Goal: Transaction & Acquisition: Book appointment/travel/reservation

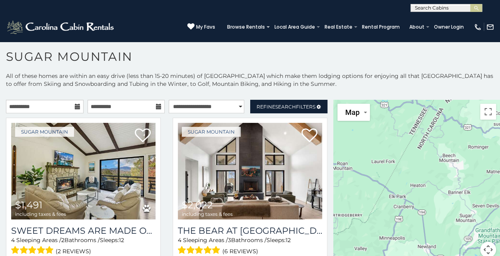
scroll to position [23, 0]
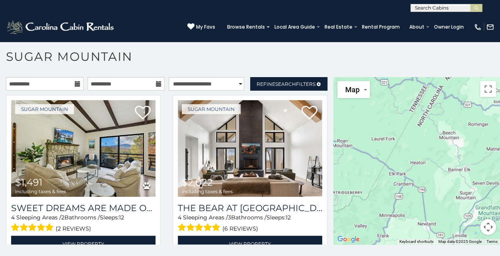
click at [76, 83] on icon at bounding box center [78, 84] width 6 height 6
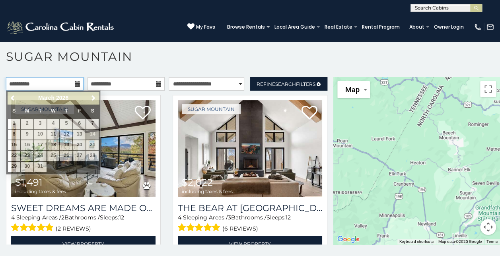
click at [64, 82] on input "**********" at bounding box center [45, 84] width 78 height 14
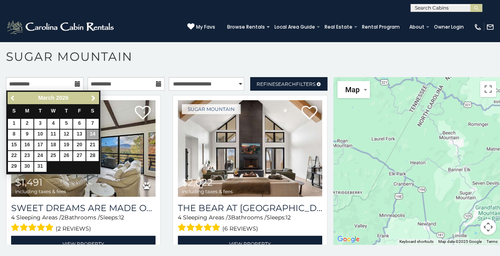
click at [10, 98] on span "Previous" at bounding box center [13, 98] width 6 height 6
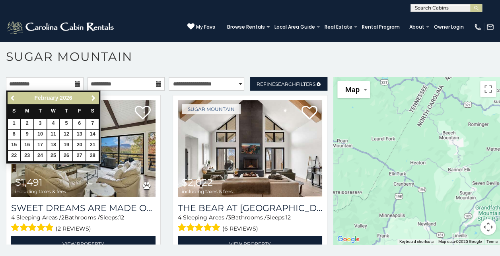
click at [10, 98] on span "Previous" at bounding box center [13, 98] width 6 height 6
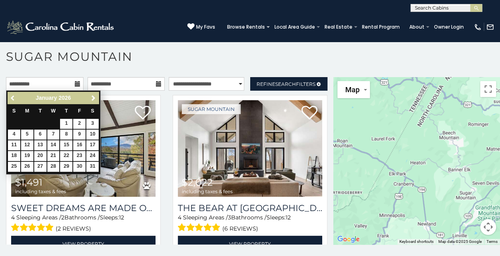
click at [10, 98] on span "Previous" at bounding box center [13, 98] width 6 height 6
click at [81, 152] on link "26" at bounding box center [79, 156] width 12 height 10
type input "**********"
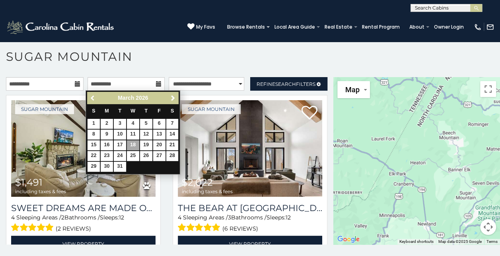
click at [91, 99] on span "Previous" at bounding box center [93, 98] width 6 height 6
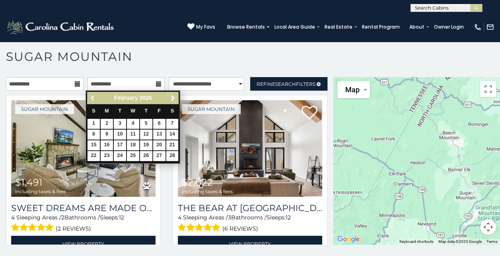
click at [91, 99] on span "Previous" at bounding box center [93, 98] width 6 height 6
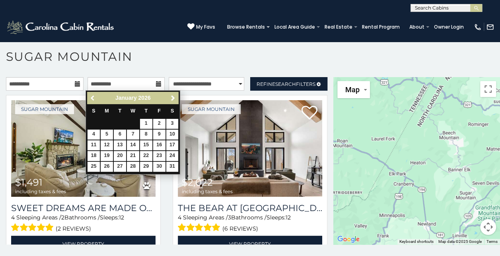
click at [91, 99] on span "Previous" at bounding box center [93, 98] width 6 height 6
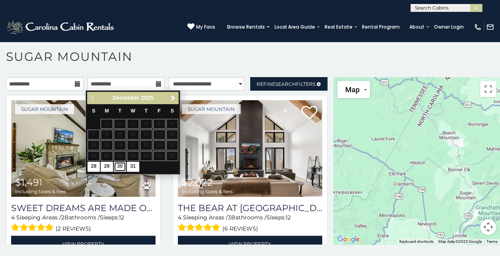
click at [122, 167] on link "30" at bounding box center [120, 167] width 12 height 10
type input "**********"
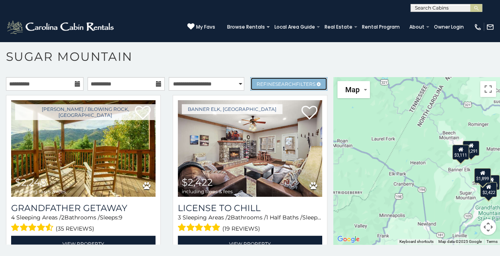
click at [302, 82] on span "Refine Search Filters" at bounding box center [285, 84] width 59 height 6
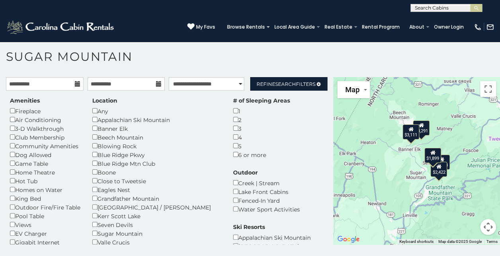
drag, startPoint x: 447, startPoint y: 171, endPoint x: 396, endPoint y: 151, distance: 54.4
click at [396, 151] on div "$2,248 $2,422 $3,291 $3,111 $1,899" at bounding box center [416, 160] width 167 height 167
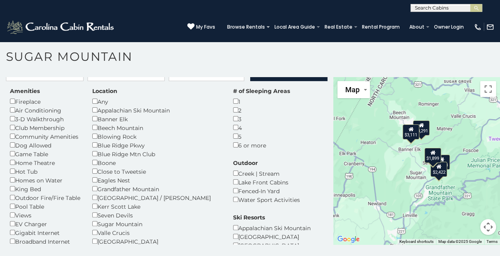
scroll to position [21, 0]
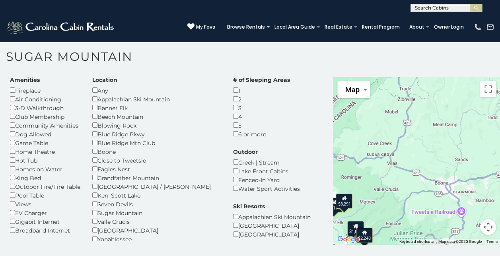
drag, startPoint x: 485, startPoint y: 141, endPoint x: 404, endPoint y: 213, distance: 108.7
click at [404, 213] on div "$3,111 $3,291 $1,899 $2,248" at bounding box center [416, 160] width 167 height 167
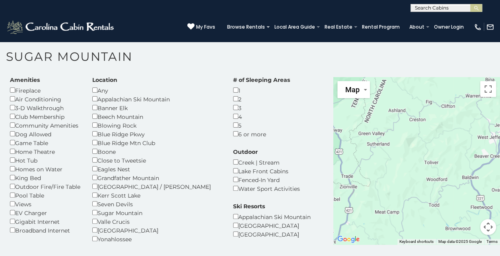
drag, startPoint x: 416, startPoint y: 153, endPoint x: 357, endPoint y: 244, distance: 109.2
click at [357, 244] on div "**********" at bounding box center [250, 152] width 500 height 207
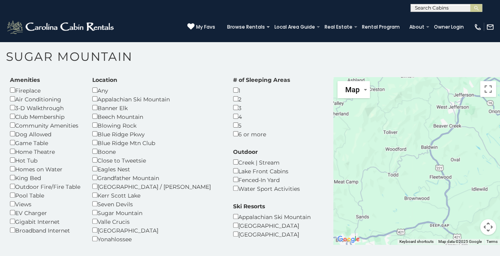
drag, startPoint x: 403, startPoint y: 181, endPoint x: 359, endPoint y: 155, distance: 51.0
click at [359, 155] on div "$3,111 $3,291 $1,899 $2,248" at bounding box center [416, 160] width 167 height 167
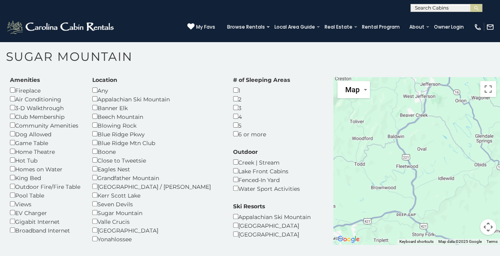
drag, startPoint x: 428, startPoint y: 152, endPoint x: 391, endPoint y: 142, distance: 38.5
click at [391, 142] on div "$3,111 $3,291 $1,899 $2,248" at bounding box center [416, 160] width 167 height 167
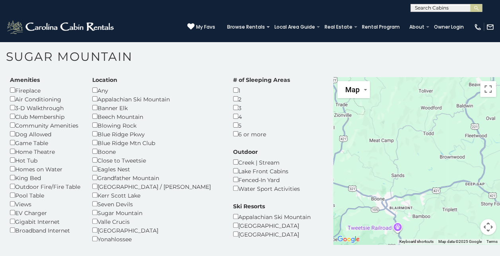
drag, startPoint x: 391, startPoint y: 142, endPoint x: 469, endPoint y: 105, distance: 86.1
click at [469, 105] on div "$3,111 $3,291 $1,899 $2,248" at bounding box center [416, 160] width 167 height 167
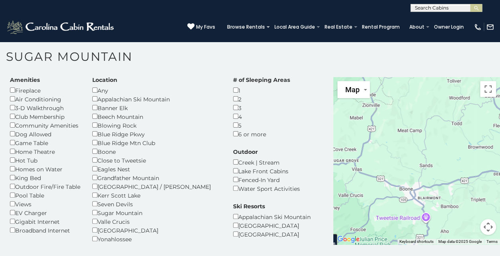
drag, startPoint x: 417, startPoint y: 132, endPoint x: 503, endPoint y: 85, distance: 98.0
click at [499, 85] on html "**********" at bounding box center [250, 126] width 500 height 260
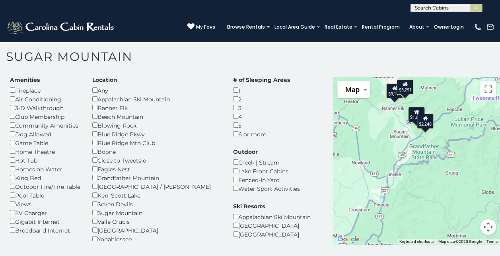
drag, startPoint x: 442, startPoint y: 146, endPoint x: 433, endPoint y: 69, distance: 77.0
click at [433, 69] on div "**********" at bounding box center [250, 152] width 500 height 207
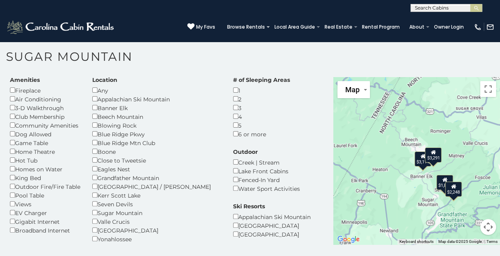
drag, startPoint x: 445, startPoint y: 105, endPoint x: 471, endPoint y: 178, distance: 78.0
click at [471, 178] on div "$3,111 $3,291 $1,899 $2,248" at bounding box center [416, 160] width 167 height 167
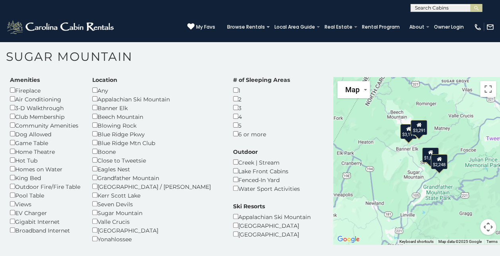
drag, startPoint x: 471, startPoint y: 178, endPoint x: 458, endPoint y: 149, distance: 31.5
click at [458, 149] on div "$3,111 $3,291 $1,899 $2,248" at bounding box center [416, 160] width 167 height 167
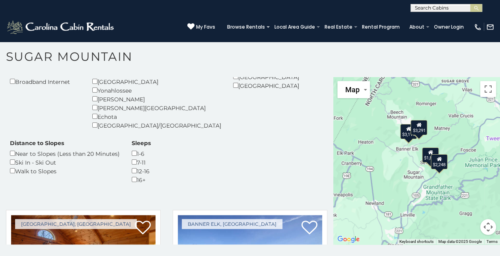
scroll to position [172, 0]
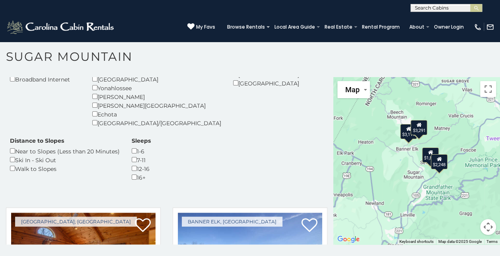
click at [132, 155] on div "1-6" at bounding box center [141, 151] width 19 height 9
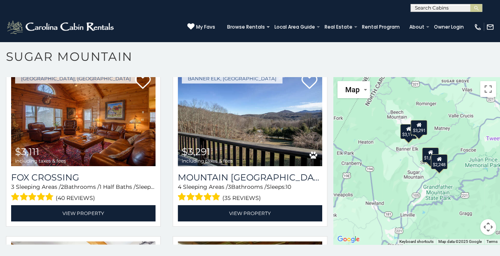
scroll to position [304, 0]
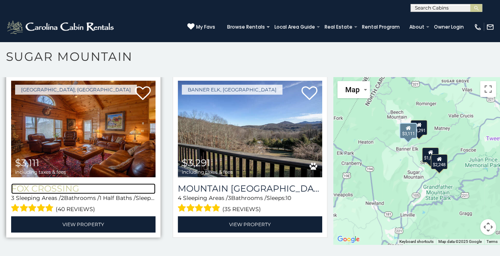
click at [52, 193] on h3 "Fox Crossing" at bounding box center [83, 188] width 144 height 11
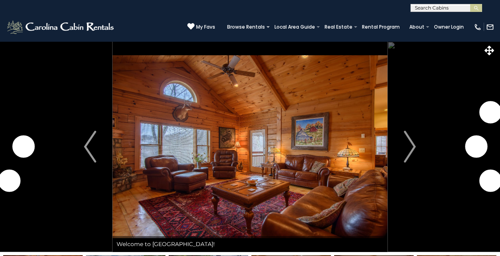
click at [409, 146] on img "Next" at bounding box center [410, 147] width 12 height 32
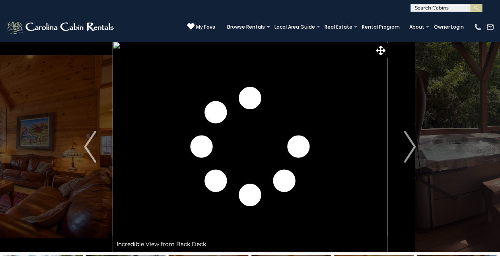
click at [409, 146] on img "Next" at bounding box center [410, 147] width 12 height 32
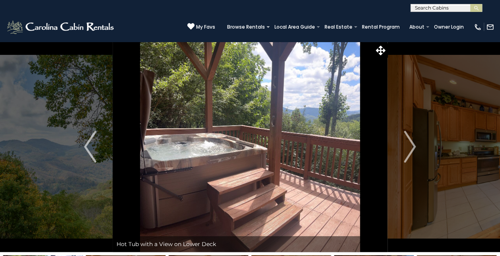
click at [409, 146] on img "Next" at bounding box center [410, 147] width 12 height 32
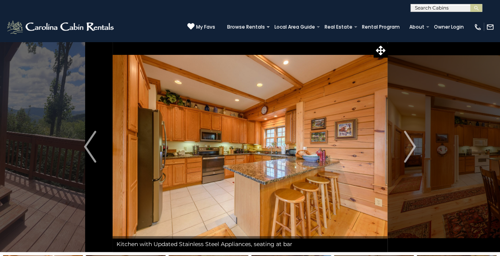
click at [409, 146] on img "Next" at bounding box center [410, 147] width 12 height 32
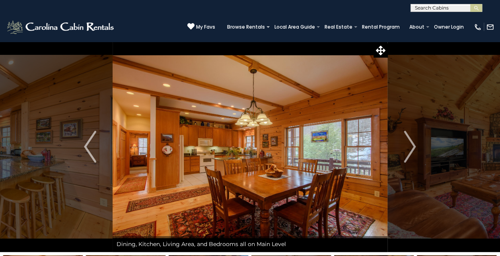
click at [409, 146] on img "Next" at bounding box center [410, 147] width 12 height 32
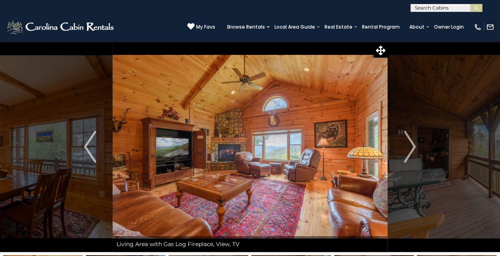
click at [409, 146] on img "Next" at bounding box center [410, 147] width 12 height 32
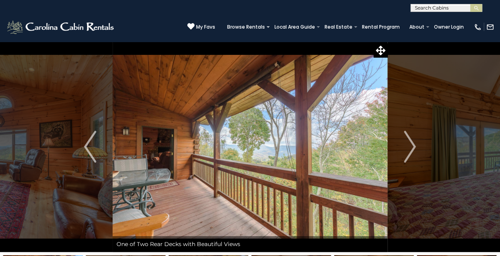
click at [409, 146] on img "Next" at bounding box center [410, 147] width 12 height 32
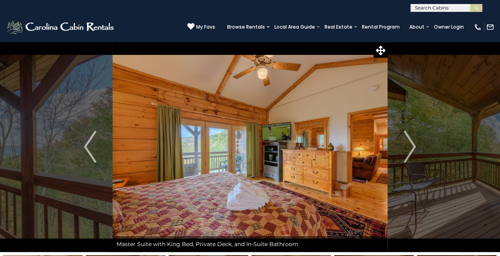
click at [409, 146] on img "Next" at bounding box center [410, 147] width 12 height 32
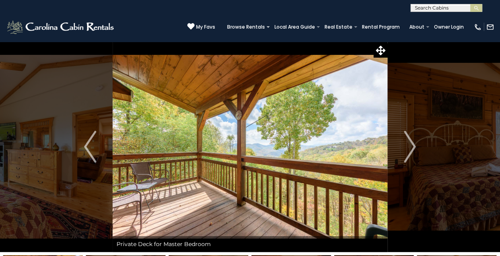
click at [409, 146] on img "Next" at bounding box center [410, 147] width 12 height 32
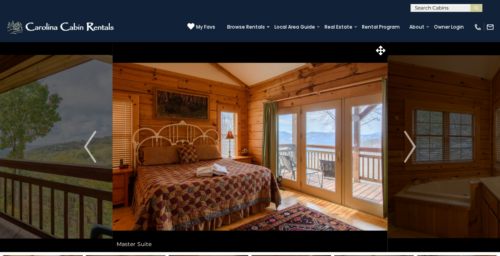
click at [409, 146] on img "Next" at bounding box center [410, 147] width 12 height 32
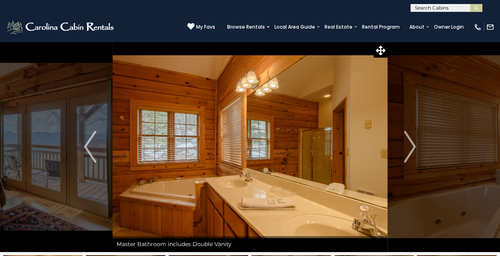
click at [409, 146] on img "Next" at bounding box center [410, 147] width 12 height 32
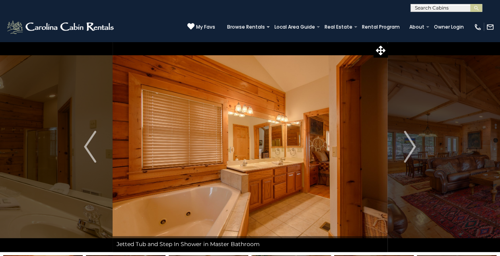
click at [409, 146] on img "Next" at bounding box center [410, 147] width 12 height 32
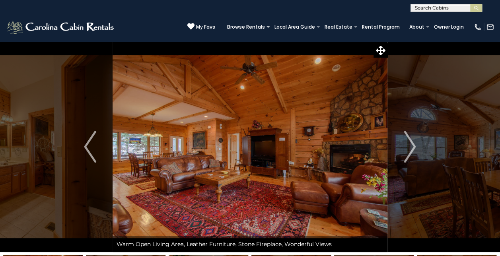
click at [409, 146] on img "Next" at bounding box center [410, 147] width 12 height 32
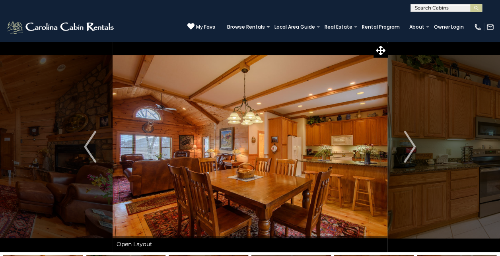
click at [409, 146] on img "Next" at bounding box center [410, 147] width 12 height 32
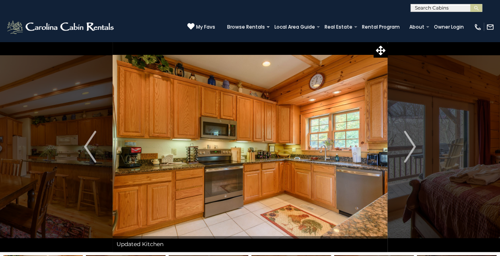
click at [409, 146] on img "Next" at bounding box center [410, 147] width 12 height 32
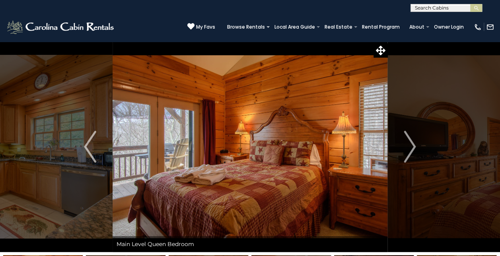
click at [409, 146] on img "Next" at bounding box center [410, 147] width 12 height 32
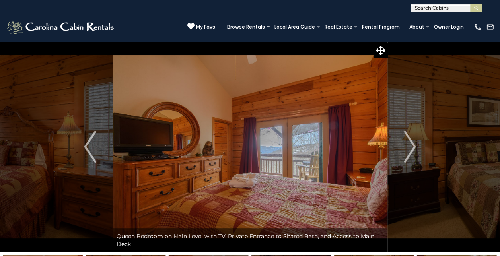
click at [409, 146] on img "Next" at bounding box center [410, 147] width 12 height 32
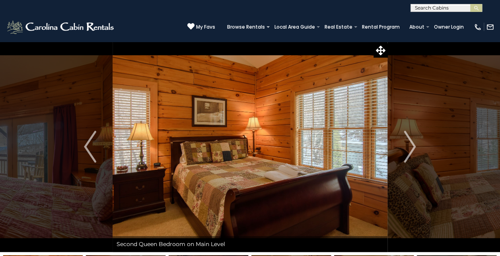
click at [409, 146] on img "Next" at bounding box center [410, 147] width 12 height 32
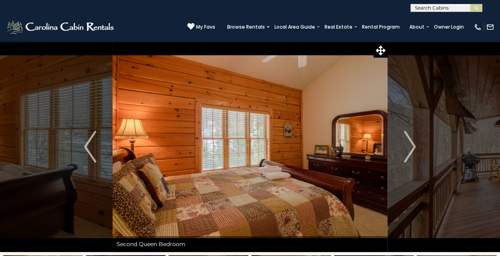
click at [409, 146] on img "Next" at bounding box center [410, 147] width 12 height 32
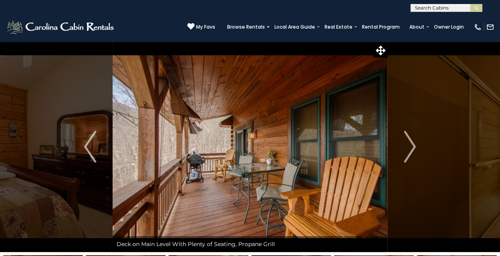
click at [409, 146] on img "Next" at bounding box center [410, 147] width 12 height 32
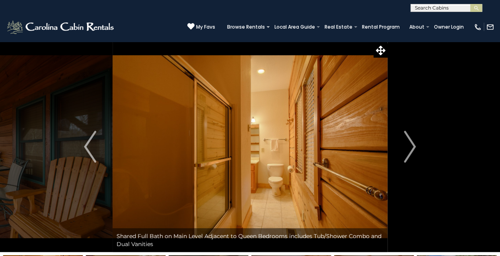
click at [409, 146] on img "Next" at bounding box center [410, 147] width 12 height 32
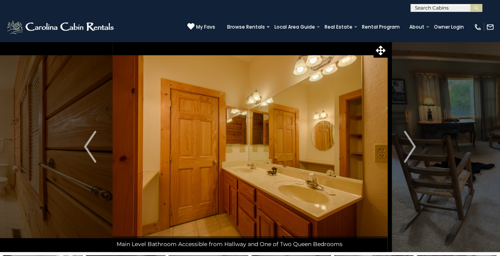
click at [409, 146] on img "Next" at bounding box center [410, 147] width 12 height 32
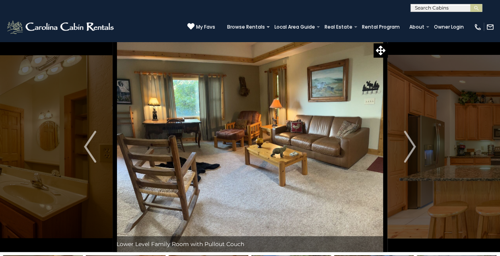
click at [409, 146] on img "Next" at bounding box center [410, 147] width 12 height 32
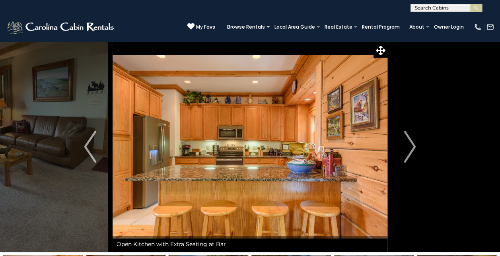
click at [409, 146] on img "Next" at bounding box center [410, 147] width 12 height 32
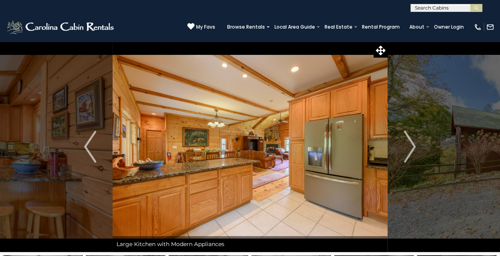
click at [409, 146] on img "Next" at bounding box center [410, 147] width 12 height 32
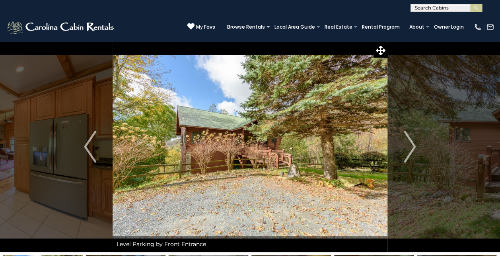
click at [409, 146] on img "Next" at bounding box center [410, 147] width 12 height 32
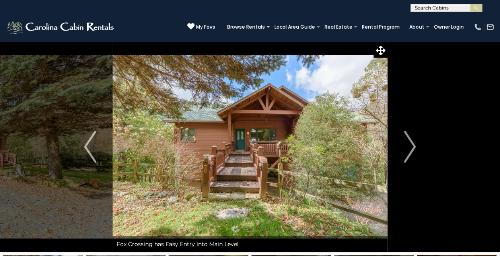
click at [409, 146] on img "Next" at bounding box center [410, 147] width 12 height 32
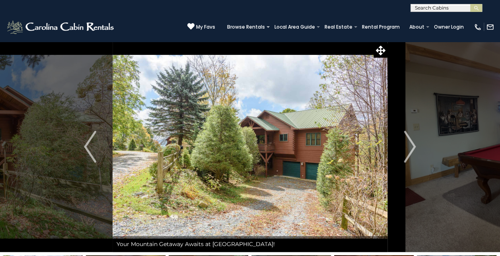
click at [409, 146] on img "Next" at bounding box center [410, 147] width 12 height 32
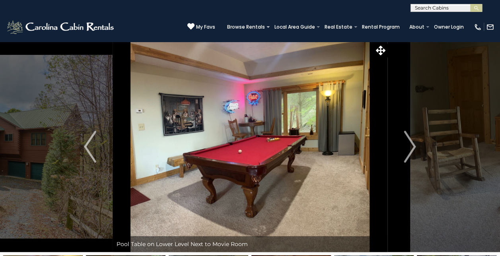
click at [409, 146] on img "Next" at bounding box center [410, 147] width 12 height 32
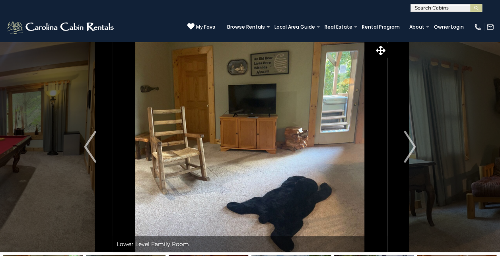
click at [409, 146] on img "Next" at bounding box center [410, 147] width 12 height 32
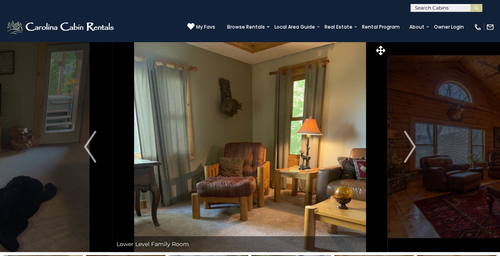
click at [409, 146] on img "Next" at bounding box center [410, 147] width 12 height 32
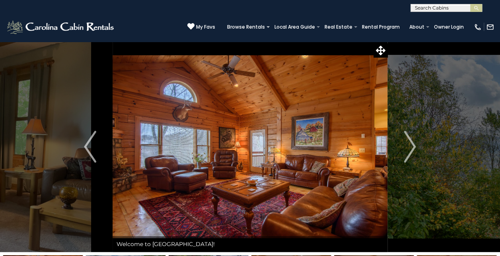
click at [409, 146] on img "Next" at bounding box center [410, 147] width 12 height 32
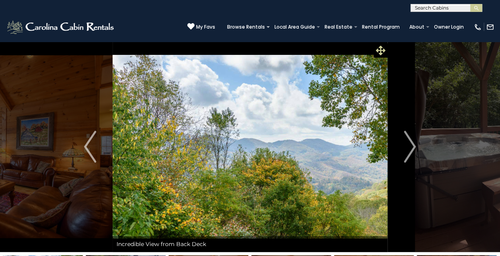
click at [382, 47] on icon at bounding box center [381, 51] width 10 height 10
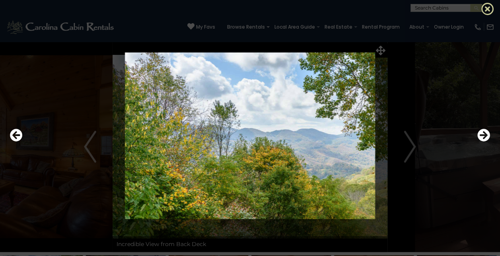
click at [487, 7] on icon at bounding box center [487, 8] width 13 height 13
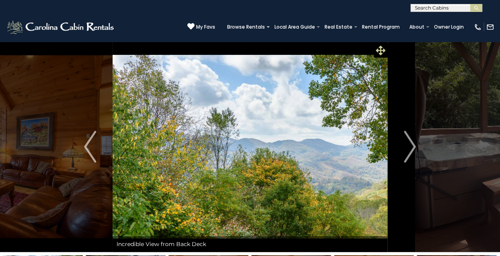
click at [380, 50] on icon at bounding box center [381, 51] width 10 height 10
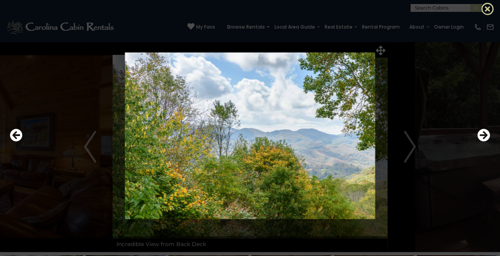
click at [492, 6] on icon at bounding box center [487, 8] width 13 height 13
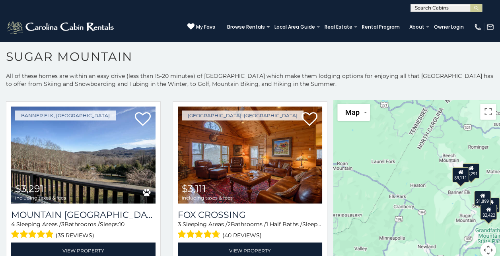
scroll to position [179, 0]
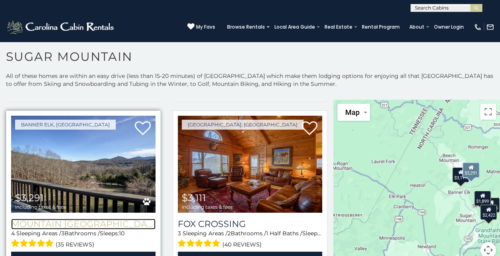
click at [76, 219] on h3 "Mountain [GEOGRAPHIC_DATA]" at bounding box center [83, 224] width 144 height 11
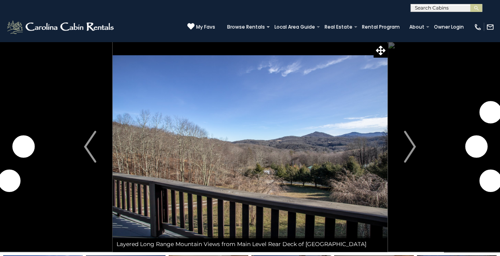
click at [409, 153] on img "Next" at bounding box center [410, 147] width 12 height 32
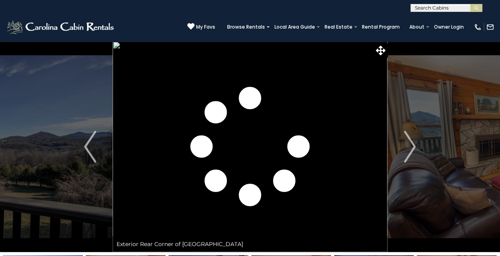
click at [409, 153] on img "Next" at bounding box center [410, 147] width 12 height 32
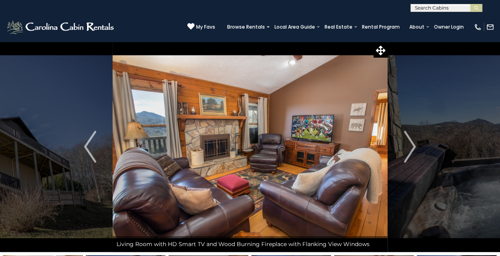
click at [409, 153] on img "Next" at bounding box center [410, 147] width 12 height 32
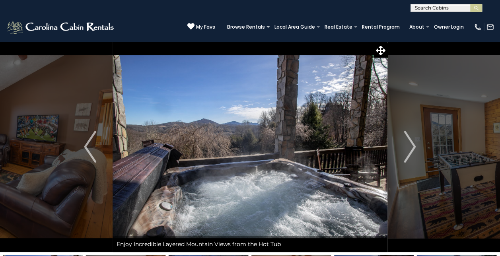
click at [409, 153] on img "Next" at bounding box center [410, 147] width 12 height 32
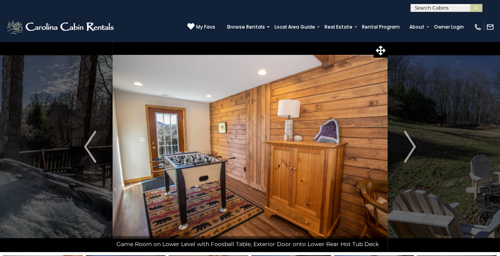
click at [409, 153] on img "Next" at bounding box center [410, 147] width 12 height 32
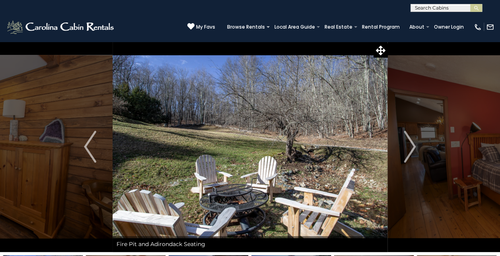
click at [409, 153] on img "Next" at bounding box center [410, 147] width 12 height 32
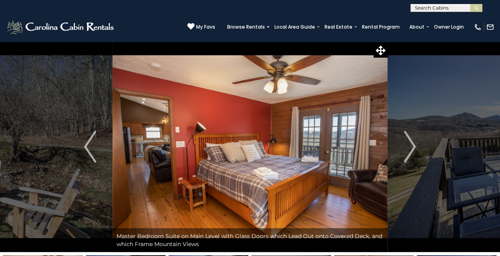
click at [409, 153] on img "Next" at bounding box center [410, 147] width 12 height 32
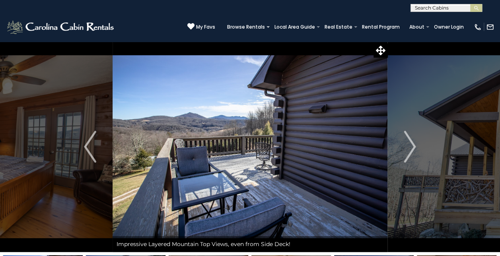
click at [409, 153] on img "Next" at bounding box center [410, 147] width 12 height 32
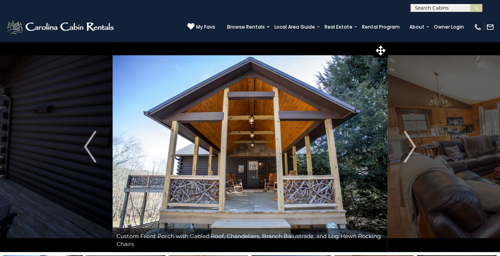
click at [409, 153] on img "Next" at bounding box center [410, 147] width 12 height 32
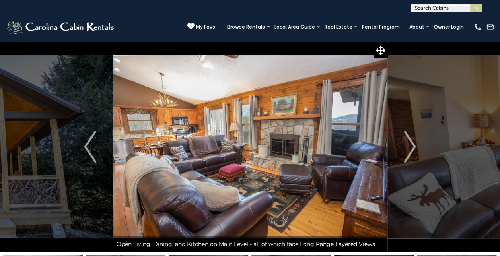
click at [409, 153] on img "Next" at bounding box center [410, 147] width 12 height 32
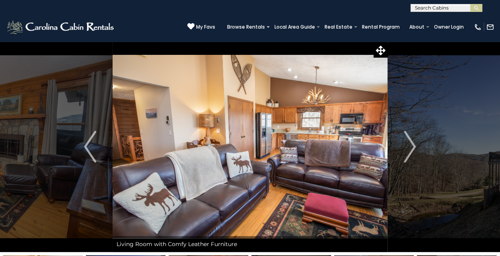
click at [409, 153] on img "Next" at bounding box center [410, 147] width 12 height 32
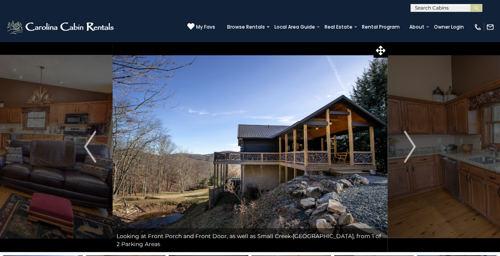
click at [409, 153] on img "Next" at bounding box center [410, 147] width 12 height 32
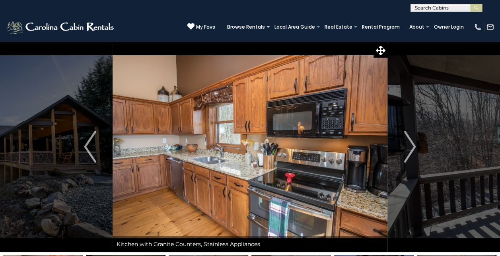
click at [409, 153] on img "Next" at bounding box center [410, 147] width 12 height 32
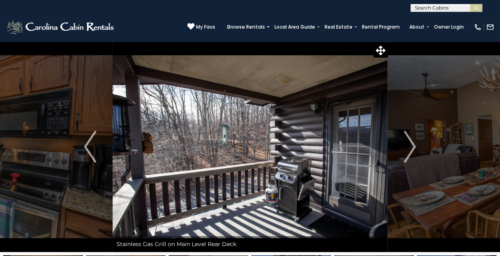
click at [409, 153] on img "Next" at bounding box center [410, 147] width 12 height 32
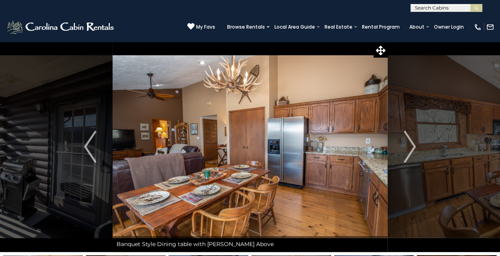
click at [409, 153] on img "Next" at bounding box center [410, 147] width 12 height 32
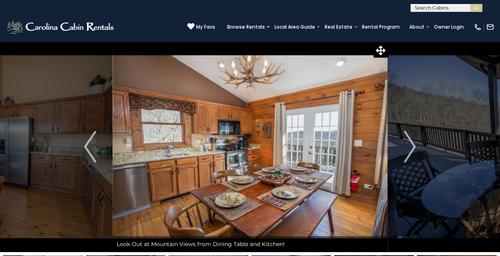
click at [409, 153] on img "Next" at bounding box center [410, 147] width 12 height 32
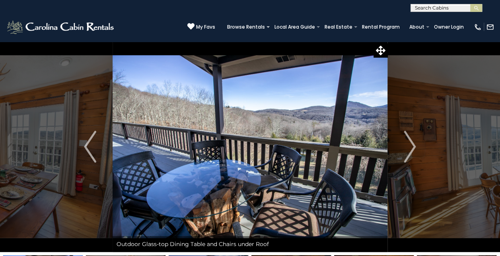
click at [409, 153] on img "Next" at bounding box center [410, 147] width 12 height 32
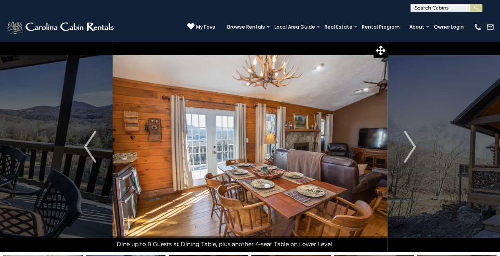
click at [409, 153] on img "Next" at bounding box center [410, 147] width 12 height 32
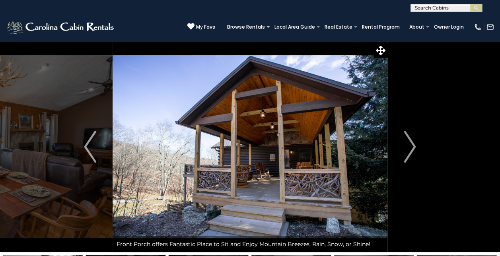
click at [409, 153] on img "Next" at bounding box center [410, 147] width 12 height 32
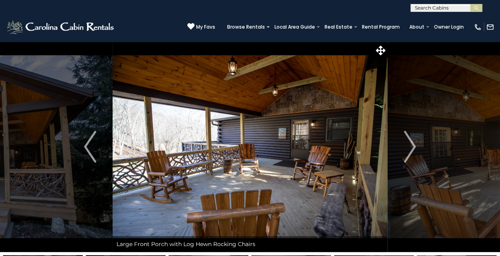
click at [409, 153] on img "Next" at bounding box center [410, 147] width 12 height 32
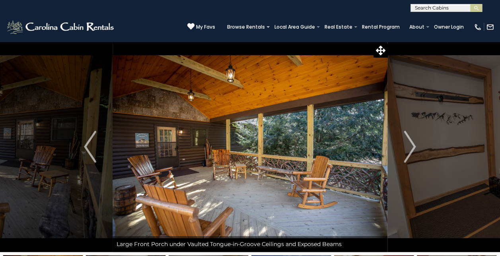
click at [409, 153] on img "Next" at bounding box center [410, 147] width 12 height 32
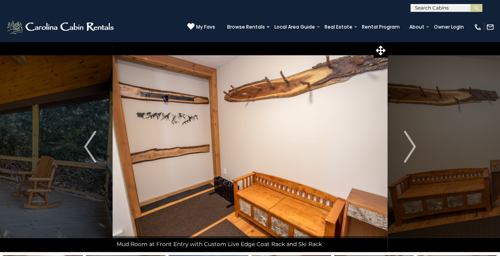
click at [409, 153] on img "Next" at bounding box center [410, 147] width 12 height 32
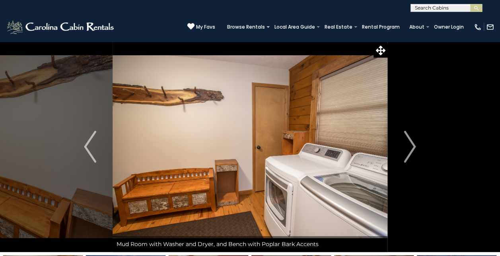
click at [409, 153] on img "Next" at bounding box center [410, 147] width 12 height 32
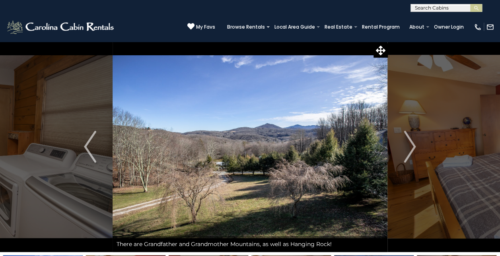
click at [409, 153] on img "Next" at bounding box center [410, 147] width 12 height 32
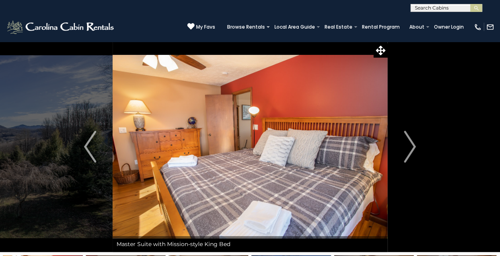
click at [409, 153] on img "Next" at bounding box center [410, 147] width 12 height 32
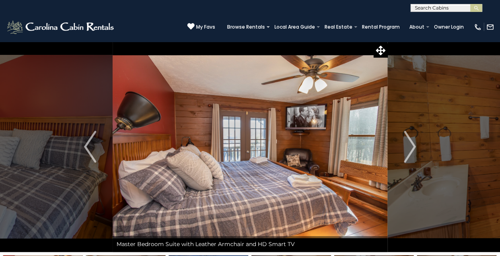
click at [409, 153] on img "Next" at bounding box center [410, 147] width 12 height 32
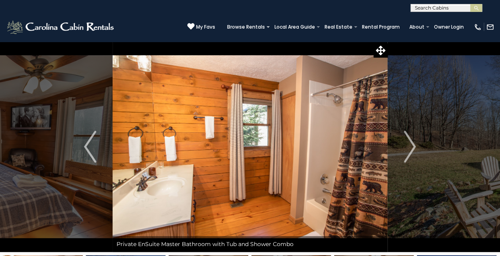
click at [409, 153] on img "Next" at bounding box center [410, 147] width 12 height 32
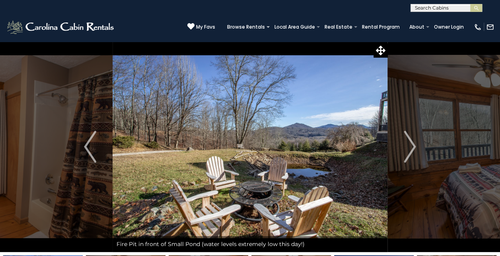
click at [409, 153] on img "Next" at bounding box center [410, 147] width 12 height 32
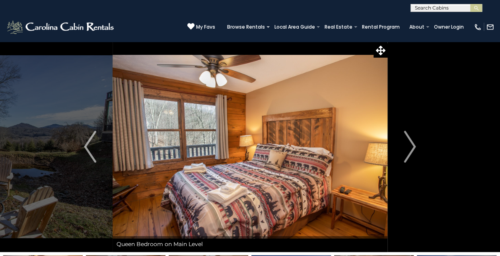
click at [409, 153] on img "Next" at bounding box center [410, 147] width 12 height 32
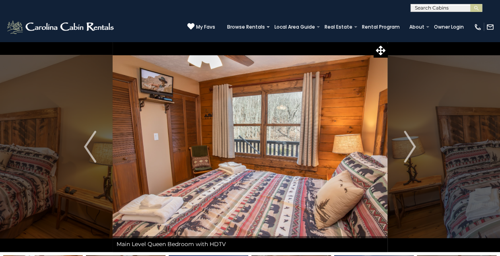
click at [409, 153] on img "Next" at bounding box center [410, 147] width 12 height 32
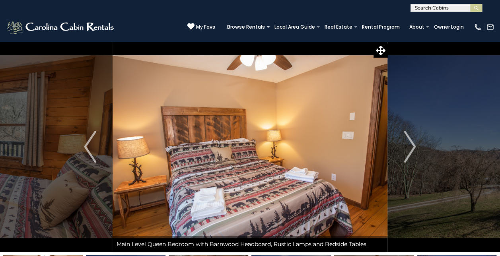
click at [409, 153] on img "Next" at bounding box center [410, 147] width 12 height 32
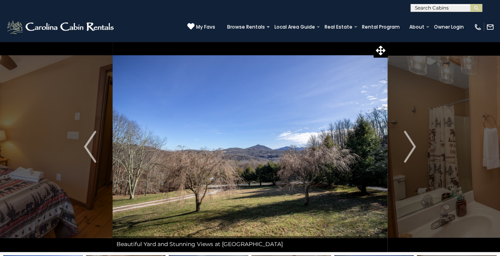
click at [409, 153] on img "Next" at bounding box center [410, 147] width 12 height 32
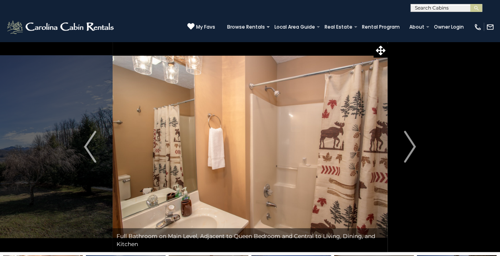
click at [409, 153] on img "Next" at bounding box center [410, 147] width 12 height 32
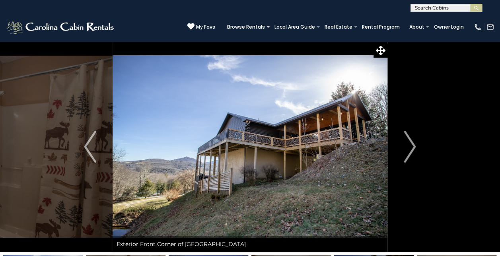
click at [409, 153] on img "Next" at bounding box center [410, 147] width 12 height 32
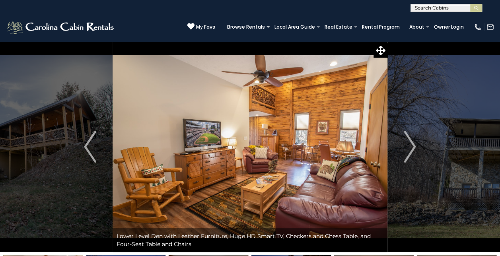
click at [409, 153] on img "Next" at bounding box center [410, 147] width 12 height 32
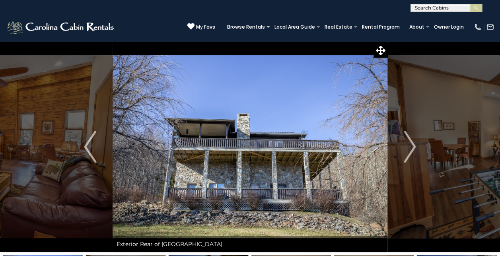
click at [409, 153] on img "Next" at bounding box center [410, 147] width 12 height 32
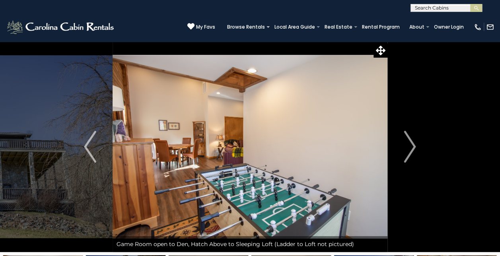
click at [409, 153] on img "Next" at bounding box center [410, 147] width 12 height 32
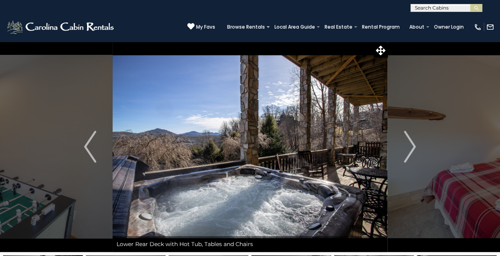
click at [409, 153] on img "Next" at bounding box center [410, 147] width 12 height 32
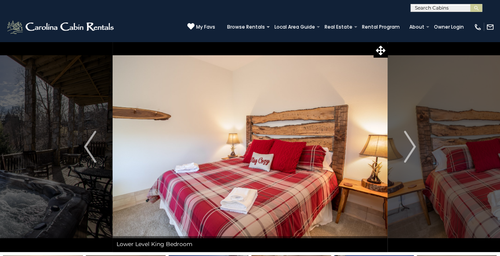
click at [409, 153] on img "Next" at bounding box center [410, 147] width 12 height 32
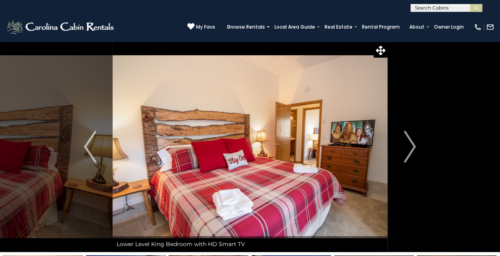
click at [409, 153] on img "Next" at bounding box center [410, 147] width 12 height 32
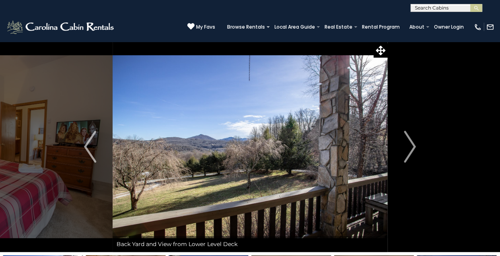
click at [409, 153] on img "Next" at bounding box center [410, 147] width 12 height 32
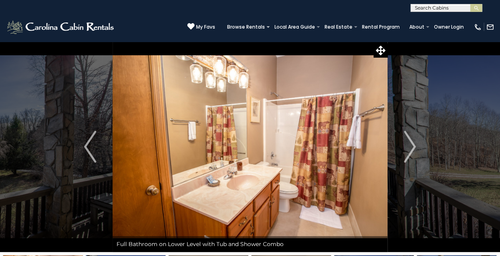
click at [409, 153] on img "Next" at bounding box center [410, 147] width 12 height 32
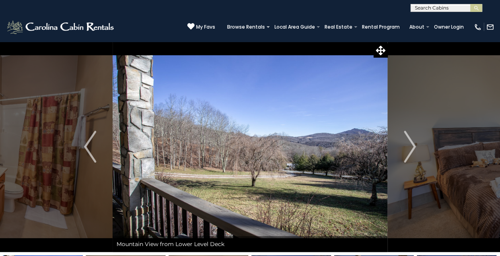
click at [409, 153] on img "Next" at bounding box center [410, 147] width 12 height 32
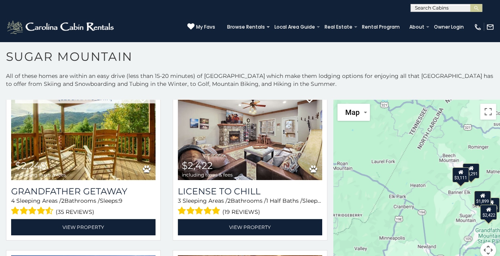
scroll to position [4, 0]
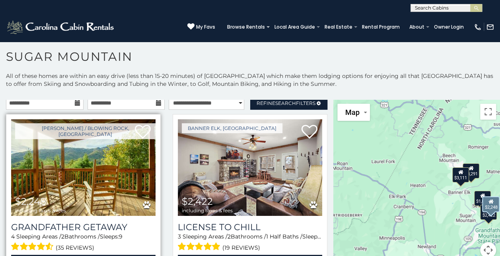
click at [19, 196] on span "$2,248" at bounding box center [30, 202] width 31 height 12
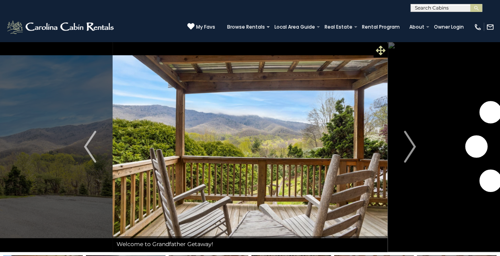
click at [379, 49] on icon at bounding box center [381, 51] width 10 height 10
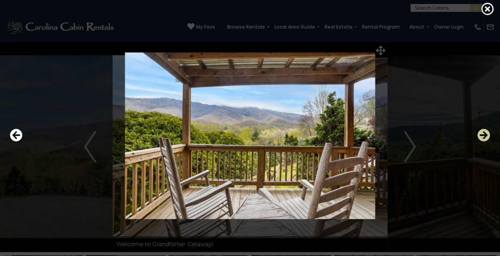
click at [482, 134] on icon "Next" at bounding box center [483, 135] width 13 height 13
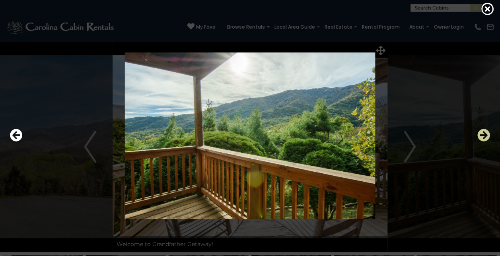
click at [482, 134] on icon "Next" at bounding box center [483, 135] width 13 height 13
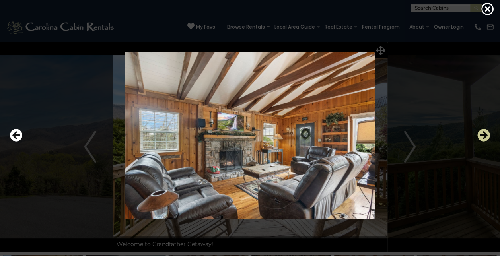
click at [482, 134] on icon "Next" at bounding box center [483, 135] width 13 height 13
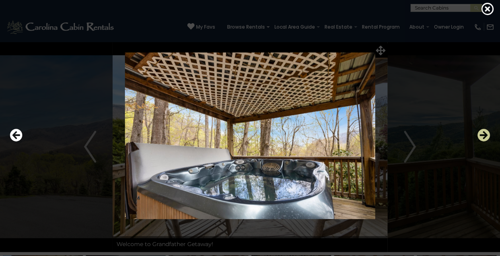
click at [482, 134] on icon "Next" at bounding box center [483, 135] width 13 height 13
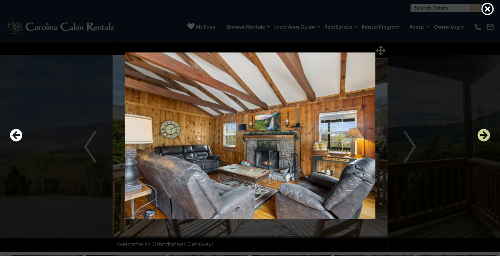
click at [482, 134] on icon "Next" at bounding box center [483, 135] width 13 height 13
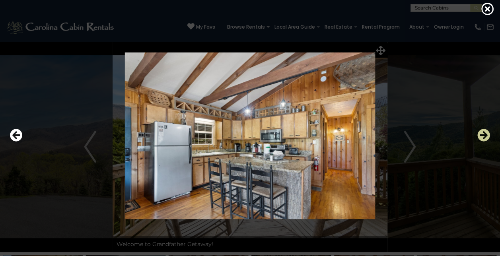
click at [482, 134] on icon "Next" at bounding box center [483, 135] width 13 height 13
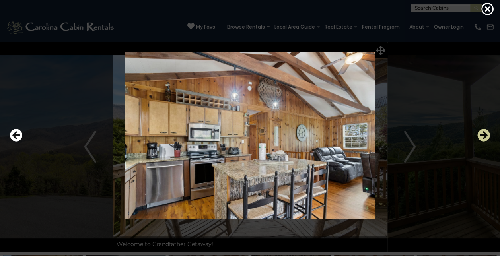
click at [482, 134] on icon "Next" at bounding box center [483, 135] width 13 height 13
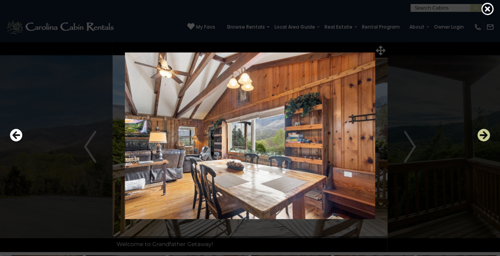
click at [482, 134] on icon "Next" at bounding box center [483, 135] width 13 height 13
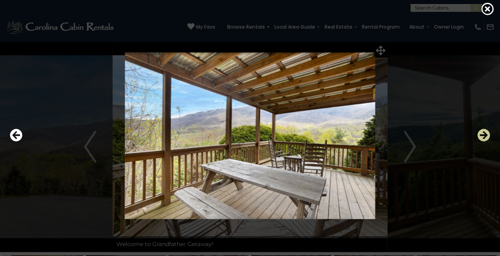
click at [482, 134] on icon "Next" at bounding box center [483, 135] width 13 height 13
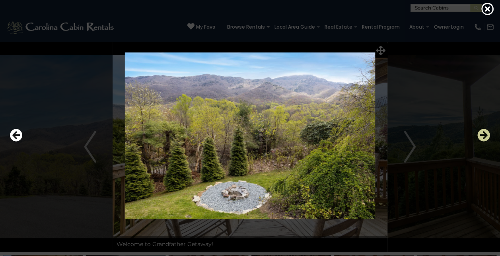
click at [482, 134] on icon "Next" at bounding box center [483, 135] width 13 height 13
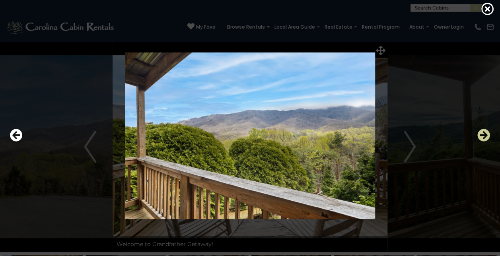
click at [482, 134] on icon "Next" at bounding box center [483, 135] width 13 height 13
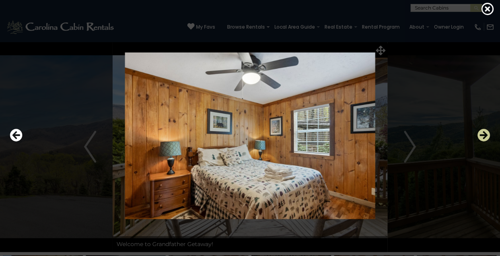
click at [482, 134] on icon "Next" at bounding box center [483, 135] width 13 height 13
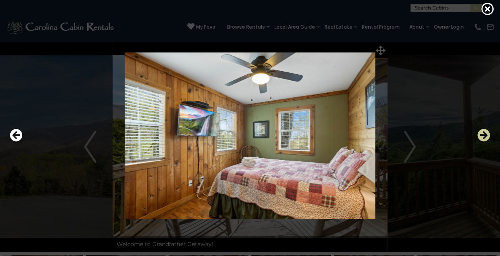
click at [482, 134] on icon "Next" at bounding box center [483, 135] width 13 height 13
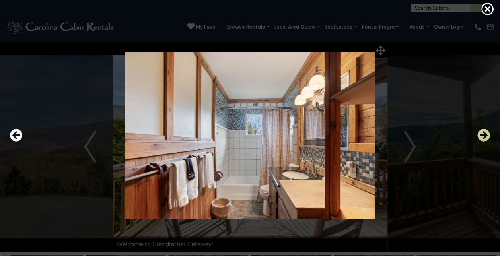
click at [482, 134] on icon "Next" at bounding box center [483, 135] width 13 height 13
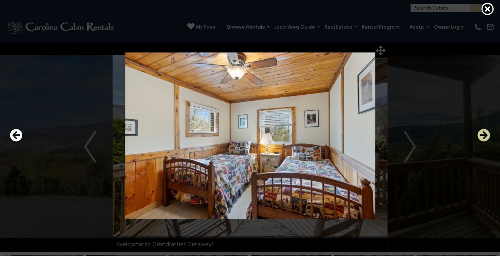
click at [482, 134] on icon "Next" at bounding box center [483, 135] width 13 height 13
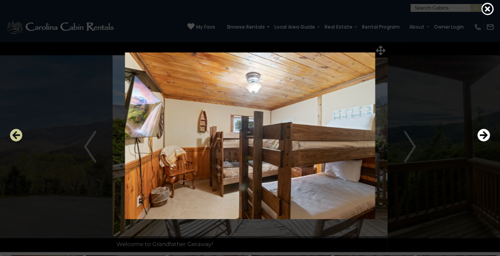
click at [14, 135] on icon "Previous" at bounding box center [16, 135] width 13 height 13
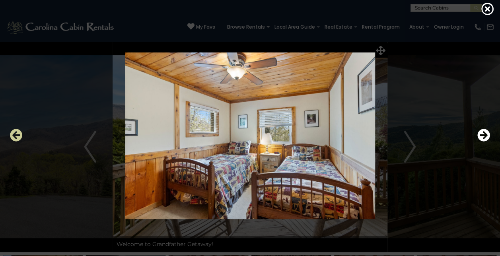
click at [14, 135] on icon "Previous" at bounding box center [16, 135] width 13 height 13
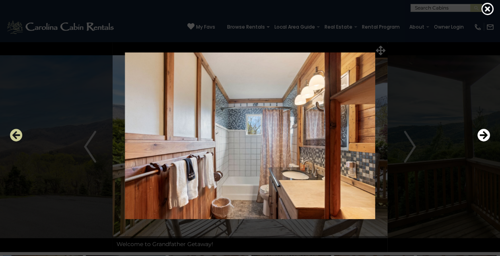
click at [14, 135] on icon "Previous" at bounding box center [16, 135] width 13 height 13
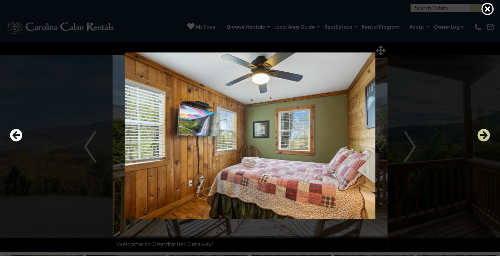
click at [486, 140] on icon "Next" at bounding box center [483, 135] width 13 height 13
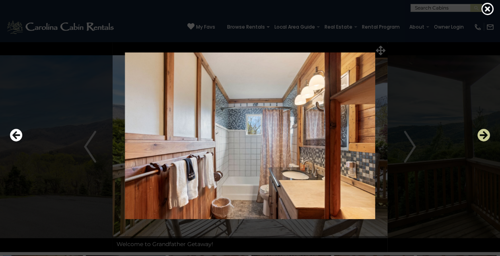
click at [486, 140] on icon "Next" at bounding box center [483, 135] width 13 height 13
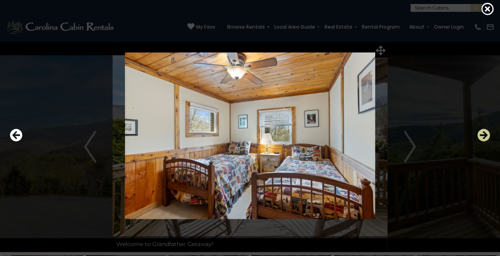
click at [486, 140] on icon "Next" at bounding box center [483, 135] width 13 height 13
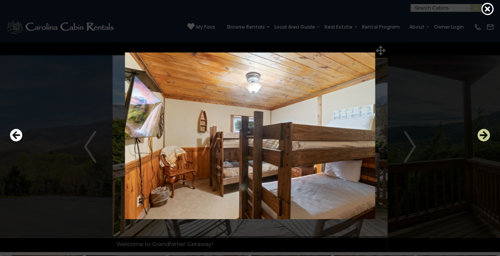
click at [486, 140] on icon "Next" at bounding box center [483, 135] width 13 height 13
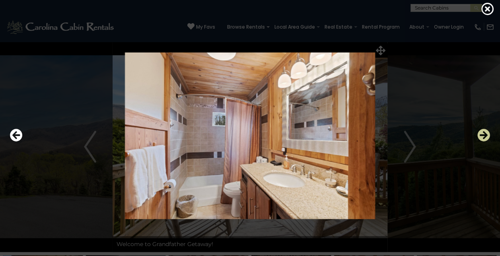
click at [486, 140] on icon "Next" at bounding box center [483, 135] width 13 height 13
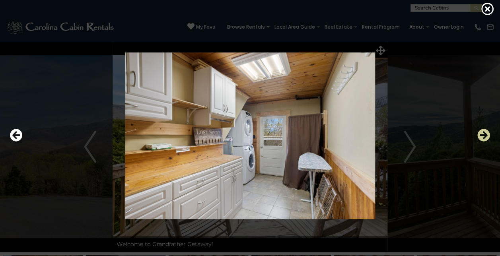
click at [486, 140] on icon "Next" at bounding box center [483, 135] width 13 height 13
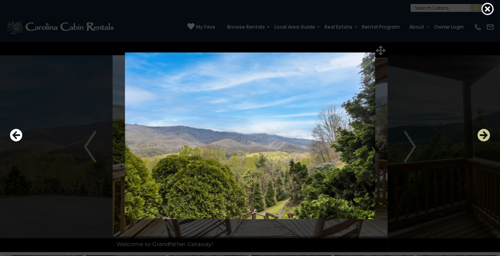
click at [486, 140] on icon "Next" at bounding box center [483, 135] width 13 height 13
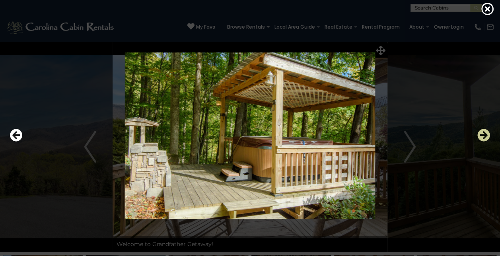
click at [486, 140] on icon "Next" at bounding box center [483, 135] width 13 height 13
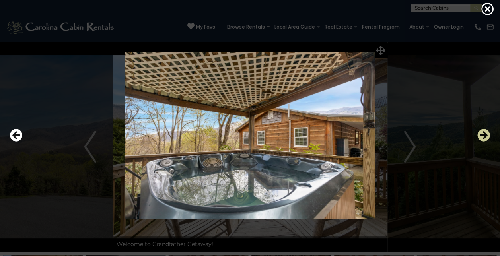
click at [486, 140] on icon "Next" at bounding box center [483, 135] width 13 height 13
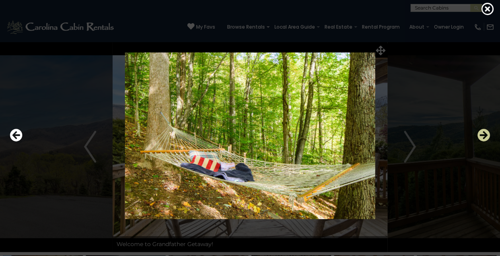
click at [486, 140] on icon "Next" at bounding box center [483, 135] width 13 height 13
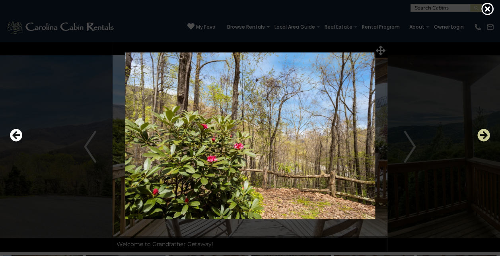
click at [486, 140] on icon "Next" at bounding box center [483, 135] width 13 height 13
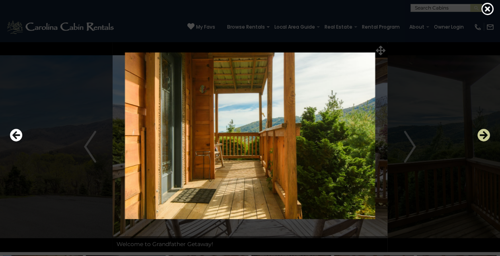
click at [486, 140] on icon "Next" at bounding box center [483, 135] width 13 height 13
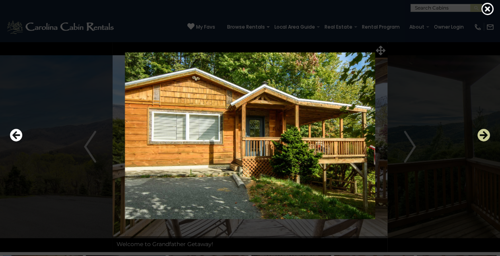
click at [486, 140] on icon "Next" at bounding box center [483, 135] width 13 height 13
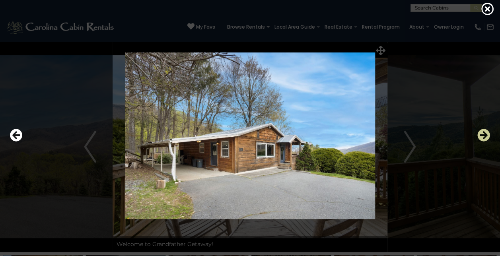
click at [486, 140] on icon "Next" at bounding box center [483, 135] width 13 height 13
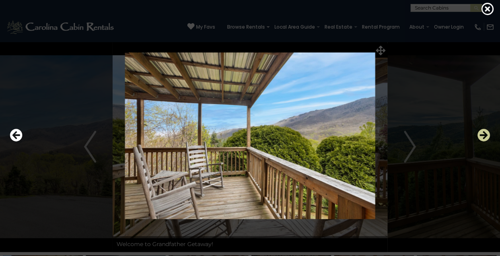
click at [486, 140] on icon "Next" at bounding box center [483, 135] width 13 height 13
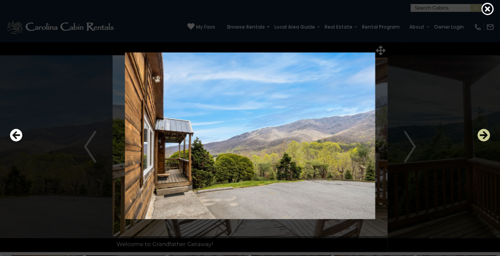
click at [486, 140] on icon "Next" at bounding box center [483, 135] width 13 height 13
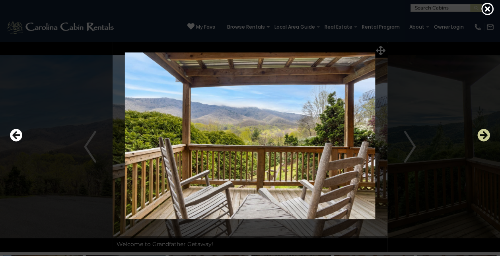
click at [486, 140] on icon "Next" at bounding box center [483, 135] width 13 height 13
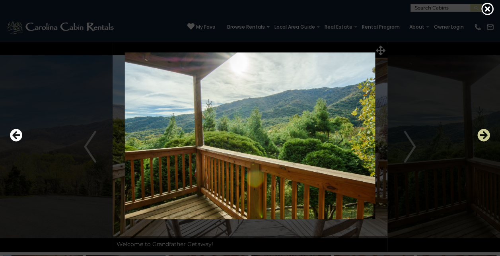
click at [486, 140] on icon "Next" at bounding box center [483, 135] width 13 height 13
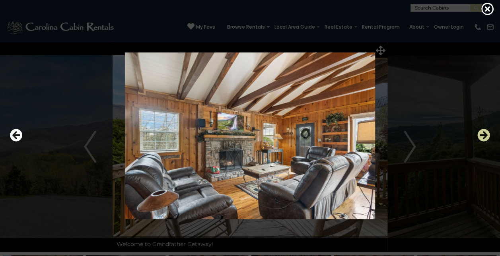
click at [486, 140] on icon "Next" at bounding box center [483, 135] width 13 height 13
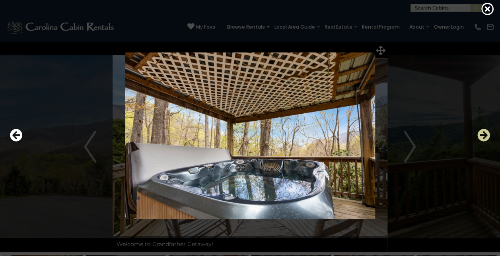
click at [486, 140] on icon "Next" at bounding box center [483, 135] width 13 height 13
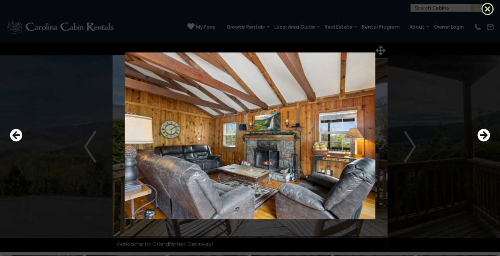
click at [483, 8] on icon at bounding box center [487, 8] width 13 height 13
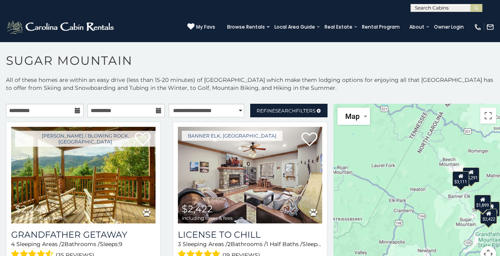
scroll to position [4, 0]
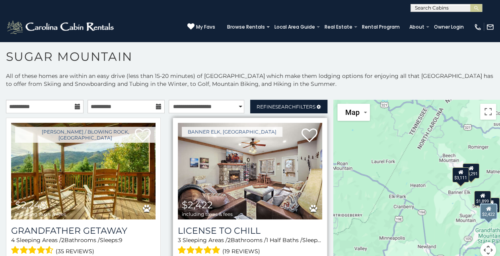
click at [233, 209] on span "$2,422 including taxes & fees" at bounding box center [207, 208] width 59 height 23
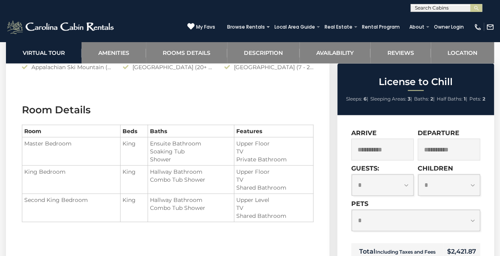
scroll to position [839, 0]
